Goal: Transaction & Acquisition: Purchase product/service

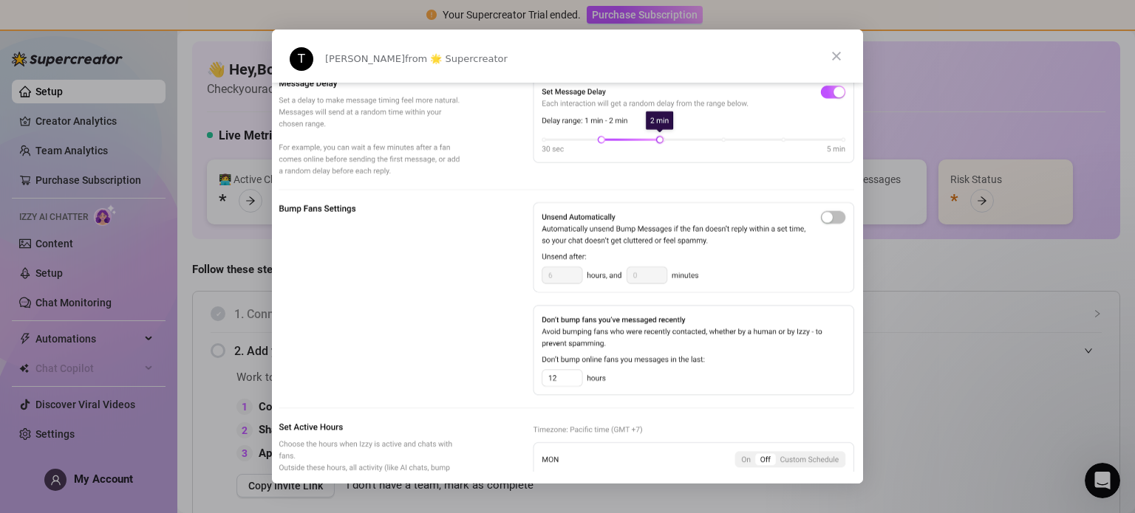
scroll to position [1034, 0]
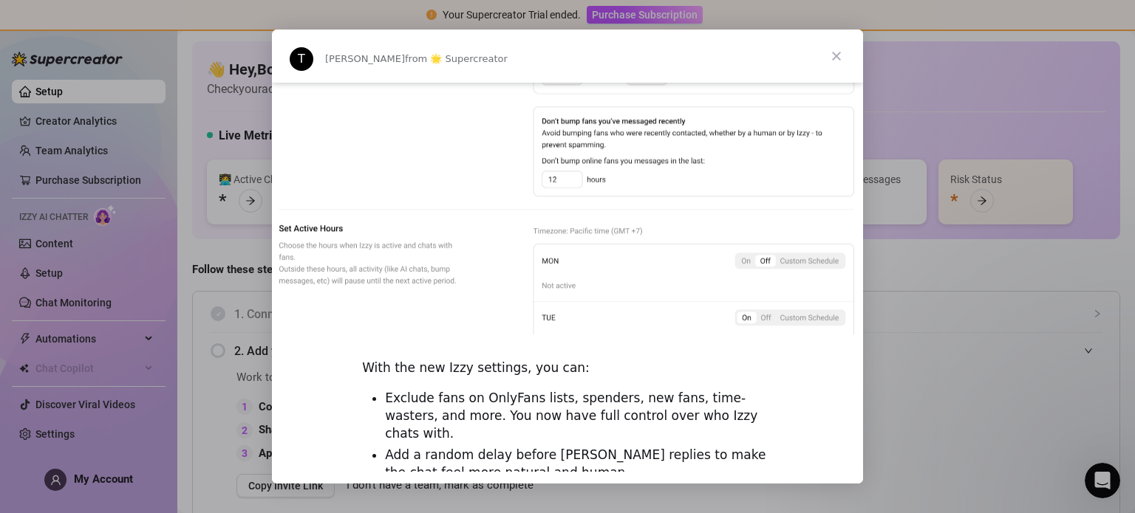
click at [836, 52] on span "Close" at bounding box center [836, 56] width 53 height 53
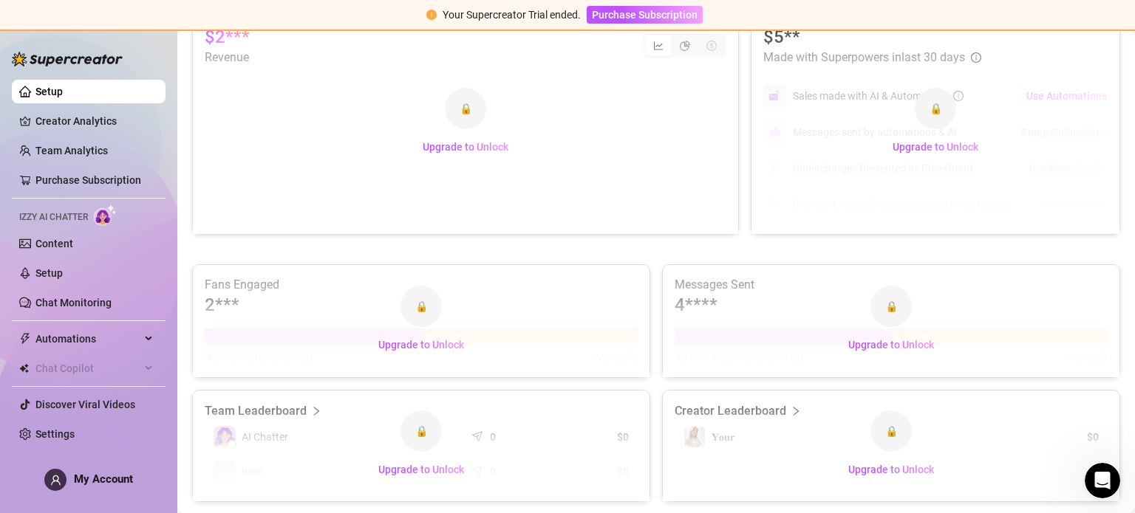
scroll to position [553, 0]
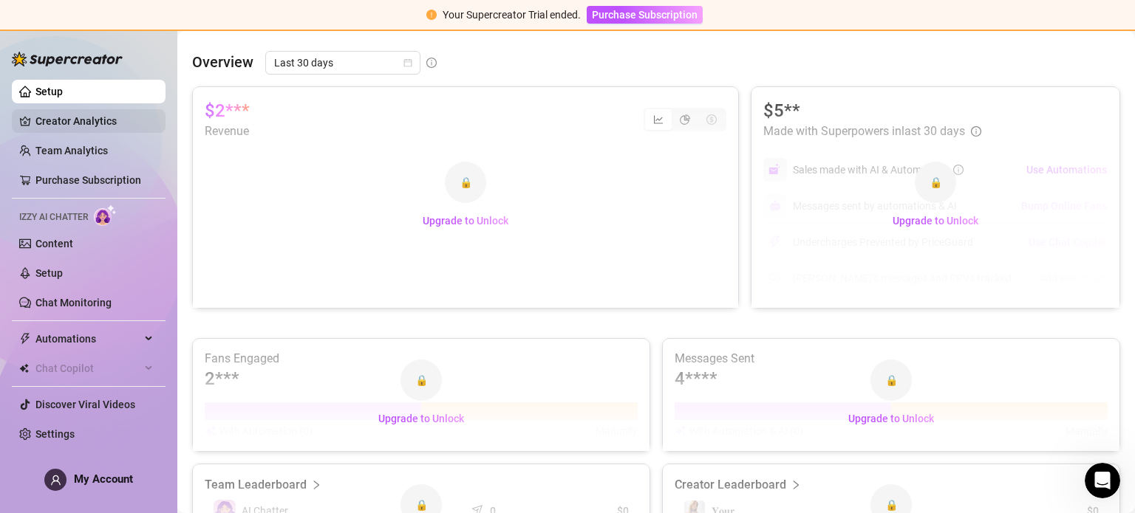
click at [70, 117] on link "Creator Analytics" at bounding box center [94, 121] width 118 height 24
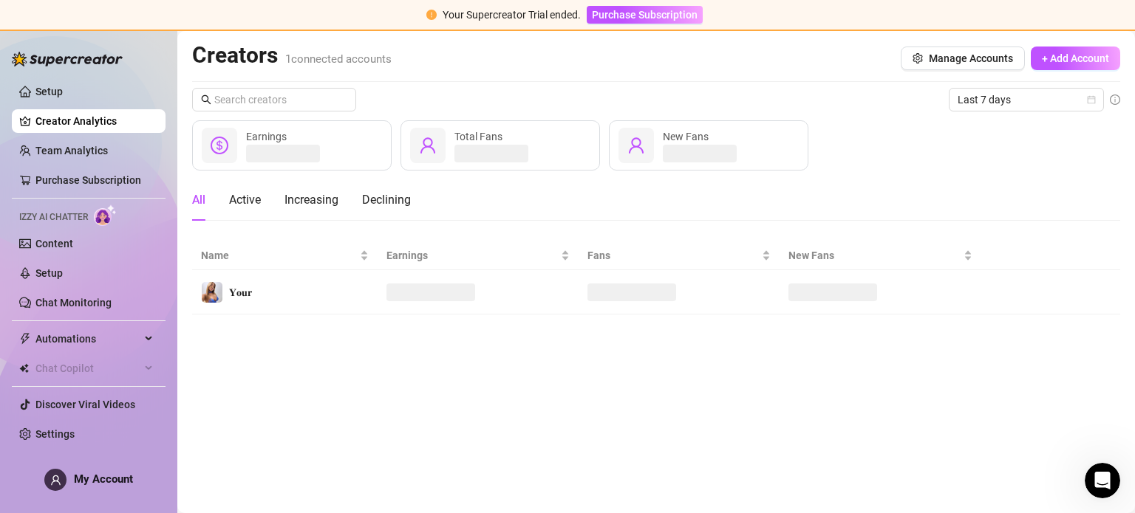
click at [342, 202] on div "All Active Increasing Declining" at bounding box center [301, 200] width 219 height 41
click at [321, 202] on div "Increasing" at bounding box center [311, 200] width 54 height 18
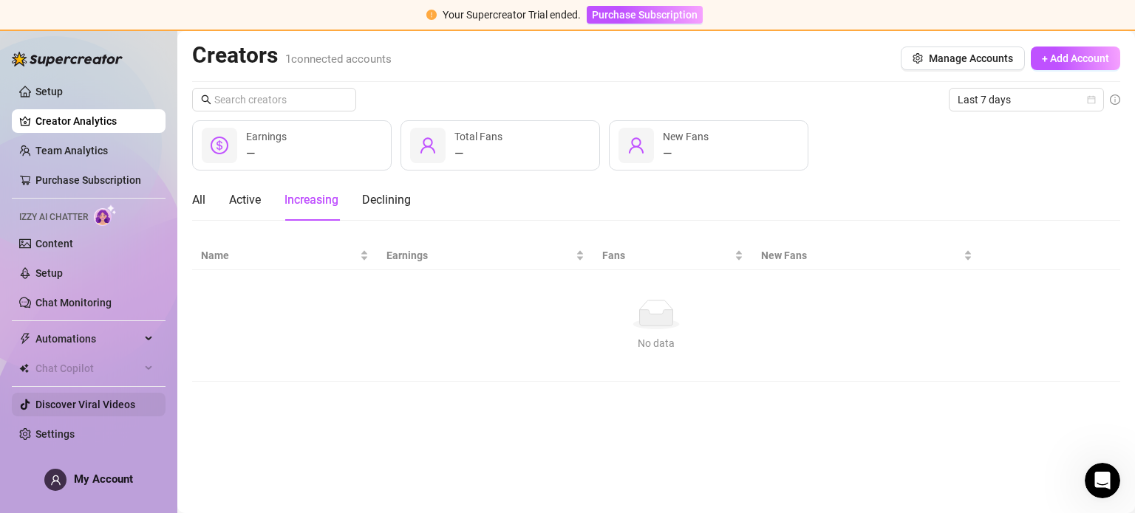
click at [84, 404] on link "Discover Viral Videos" at bounding box center [85, 405] width 100 height 12
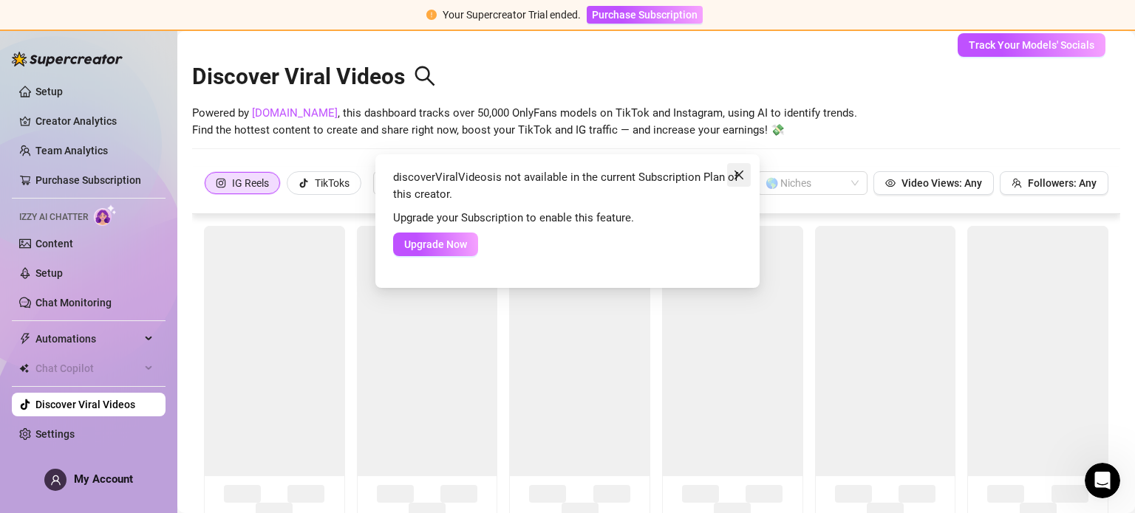
click at [735, 174] on icon "close" at bounding box center [739, 175] width 12 height 12
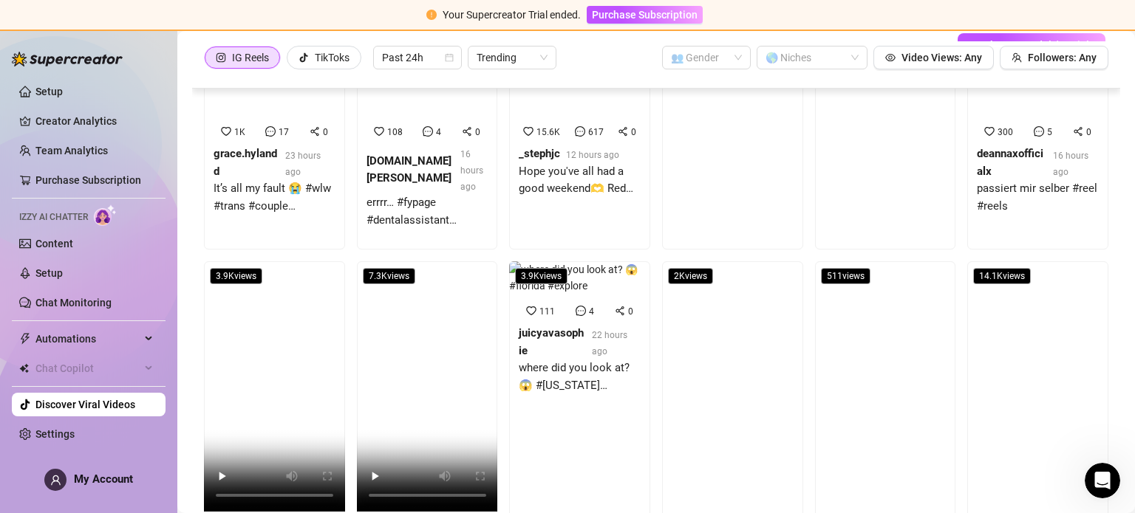
scroll to position [800, 0]
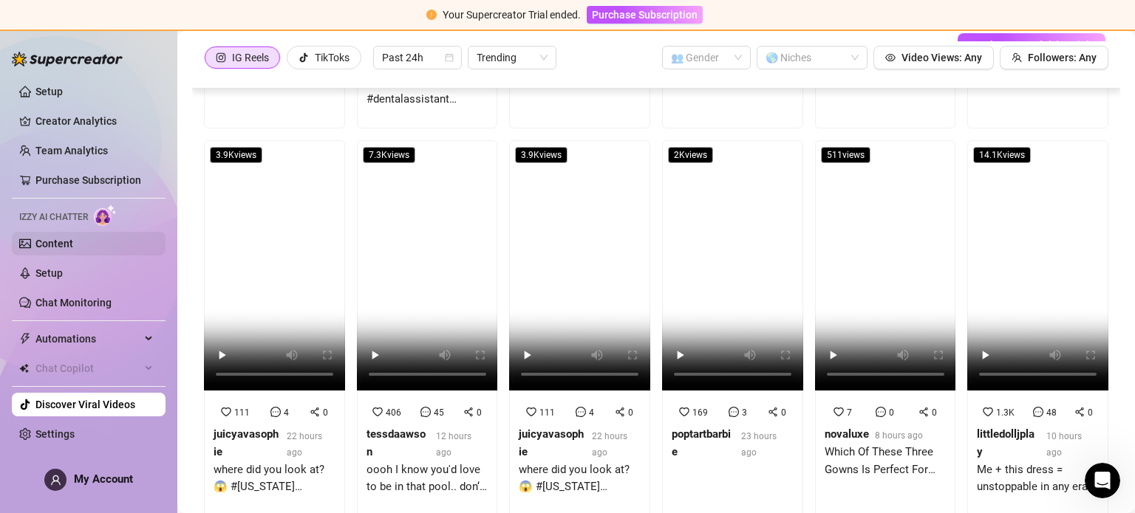
click at [73, 240] on link "Content" at bounding box center [54, 244] width 38 height 12
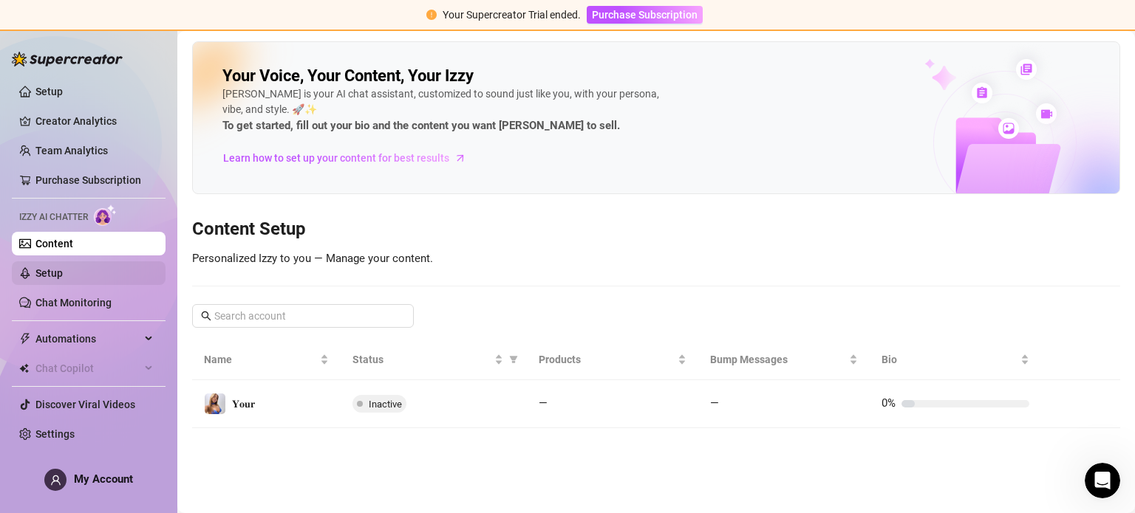
click at [63, 279] on link "Setup" at bounding box center [48, 273] width 27 height 12
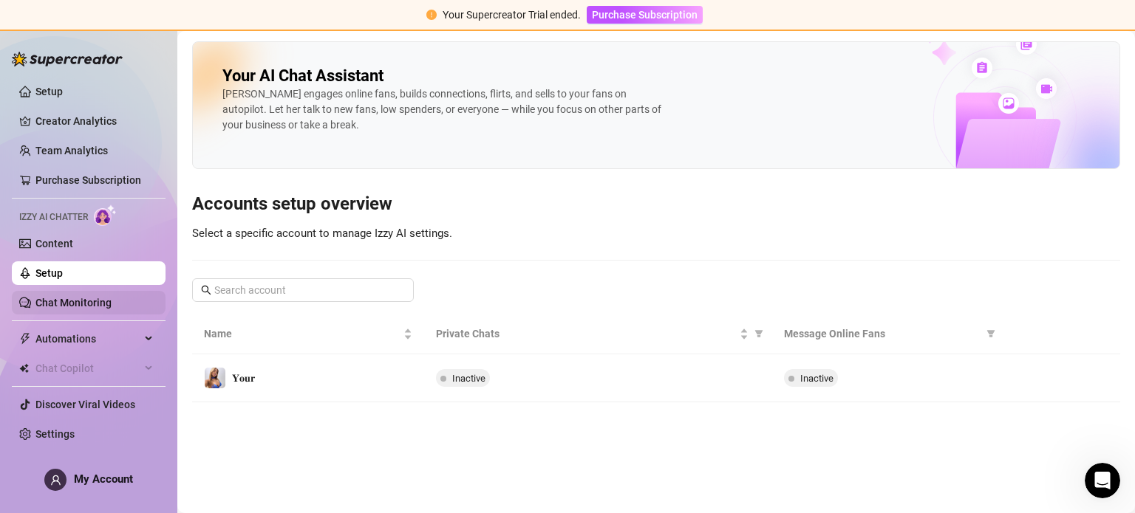
click at [75, 302] on link "Chat Monitoring" at bounding box center [73, 303] width 76 height 12
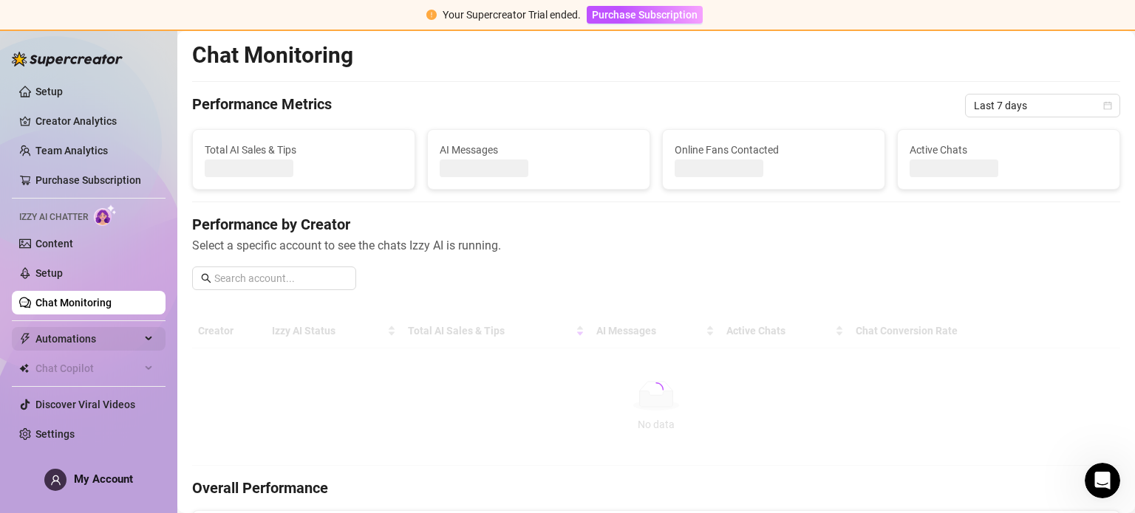
click at [107, 342] on span "Automations" at bounding box center [87, 339] width 105 height 24
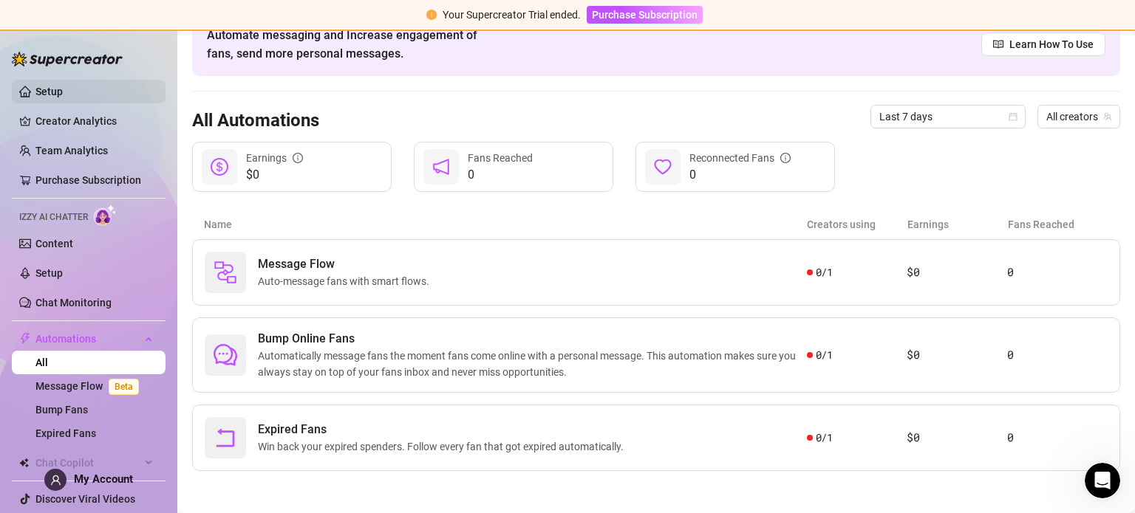
click at [63, 88] on link "Setup" at bounding box center [48, 92] width 27 height 12
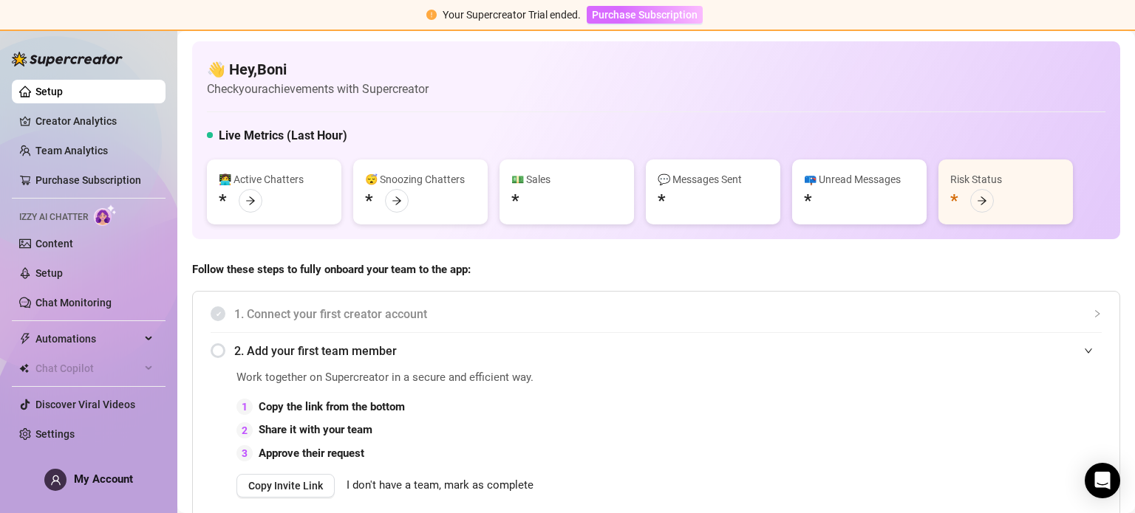
click at [652, 16] on span "Purchase Subscription" at bounding box center [645, 15] width 106 height 12
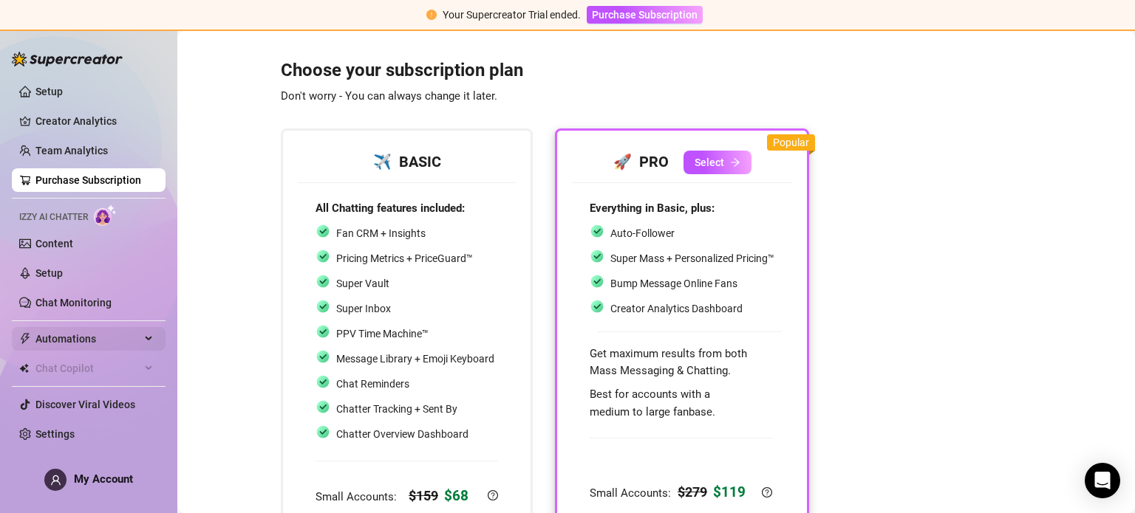
click at [149, 339] on icon at bounding box center [149, 339] width 7 height 0
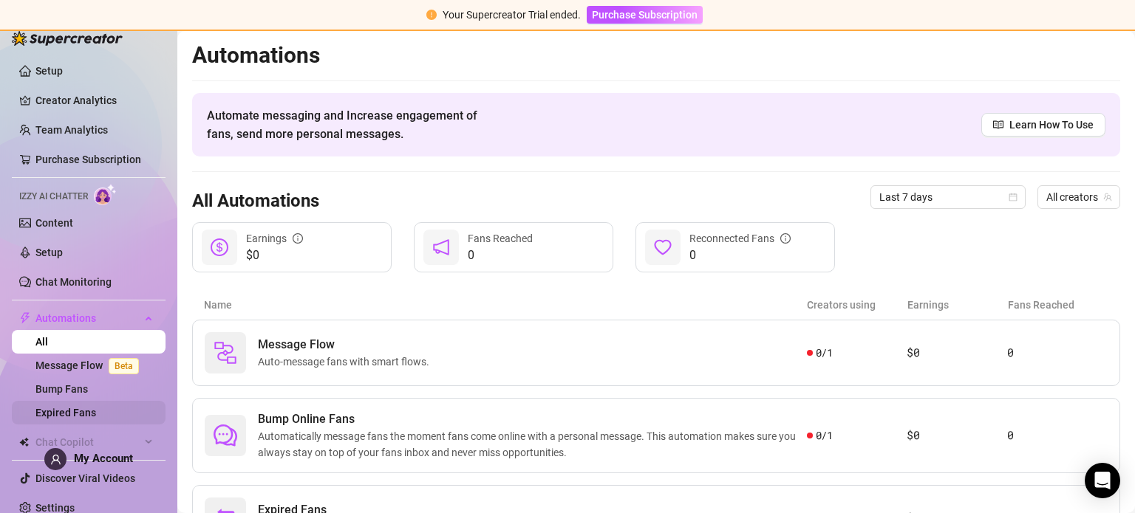
scroll to position [33, 0]
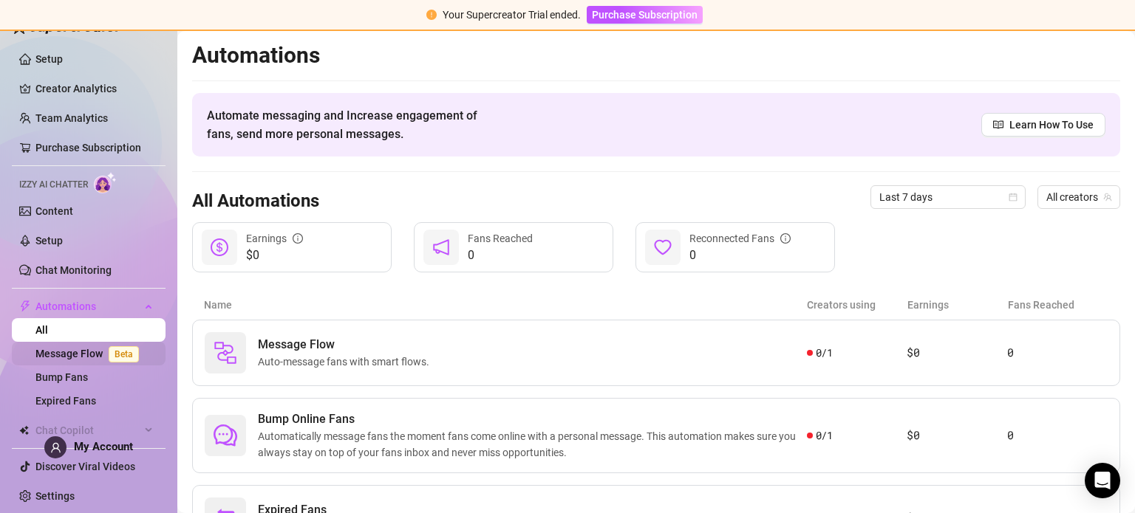
click at [73, 349] on link "Message Flow Beta" at bounding box center [89, 354] width 109 height 12
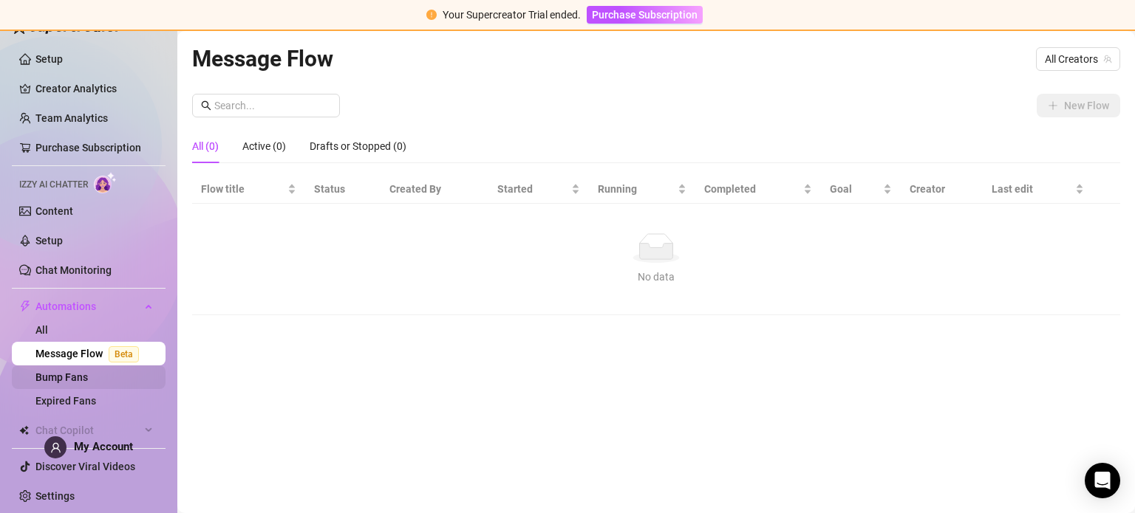
click at [88, 378] on link "Bump Fans" at bounding box center [61, 378] width 52 height 12
